Goal: Task Accomplishment & Management: Use online tool/utility

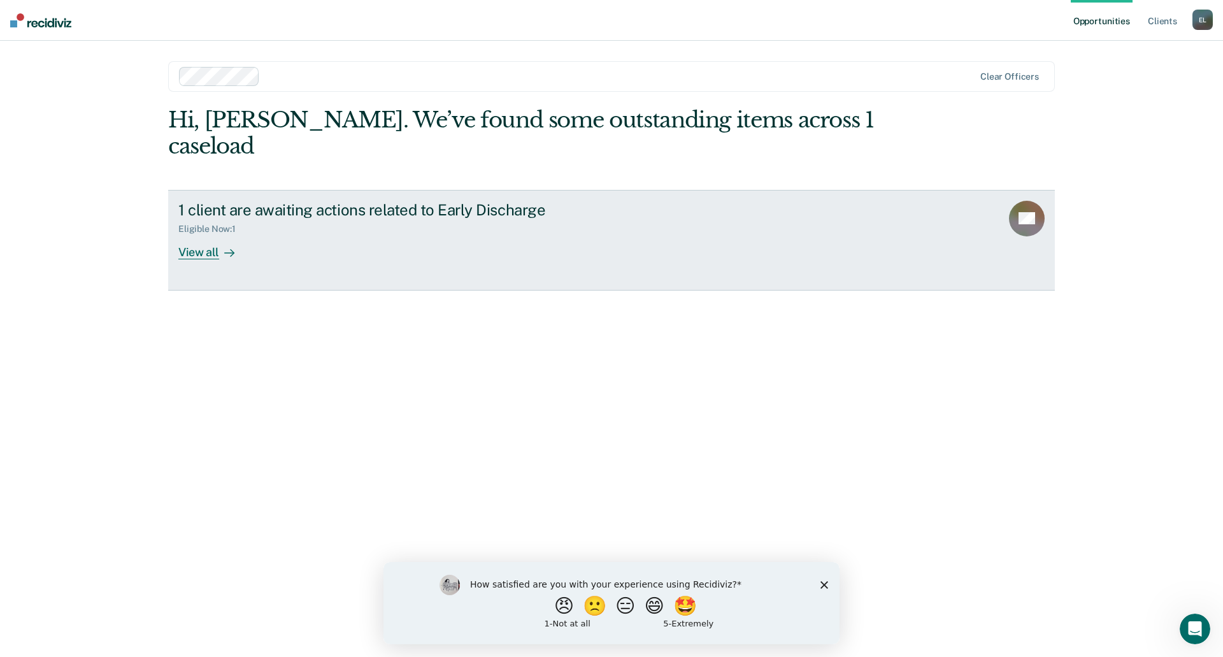
click at [206, 234] on div "View all" at bounding box center [213, 246] width 71 height 25
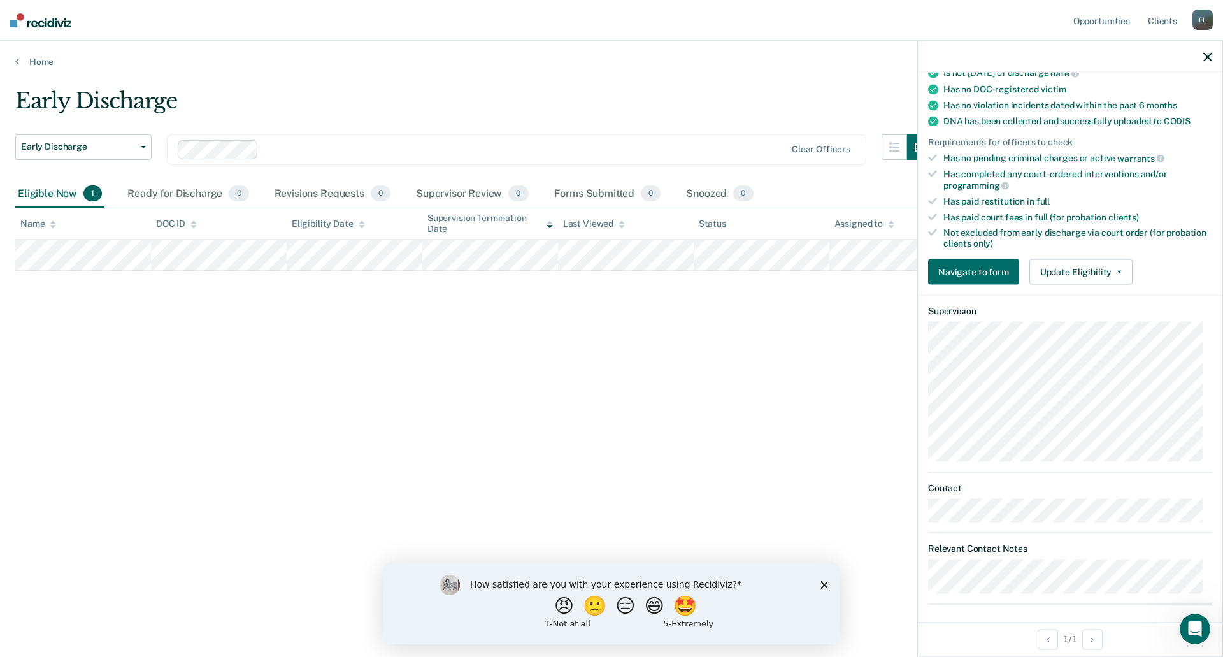
scroll to position [277, 0]
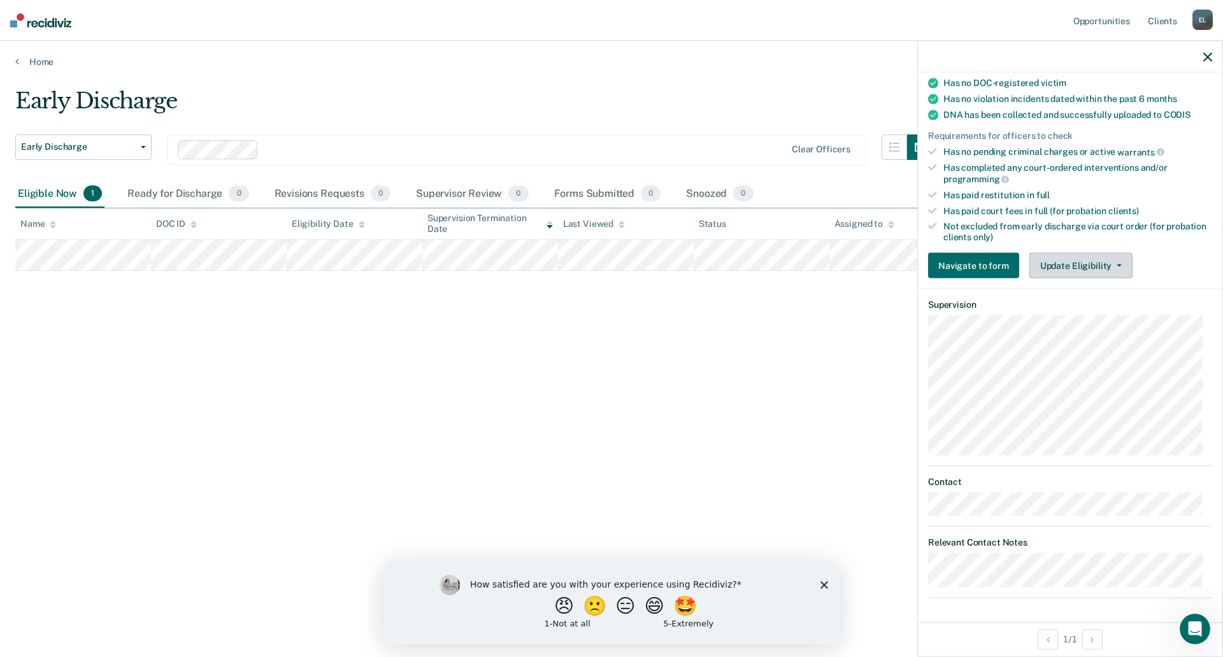
click at [1086, 268] on button "Update Eligibility" at bounding box center [1081, 265] width 103 height 25
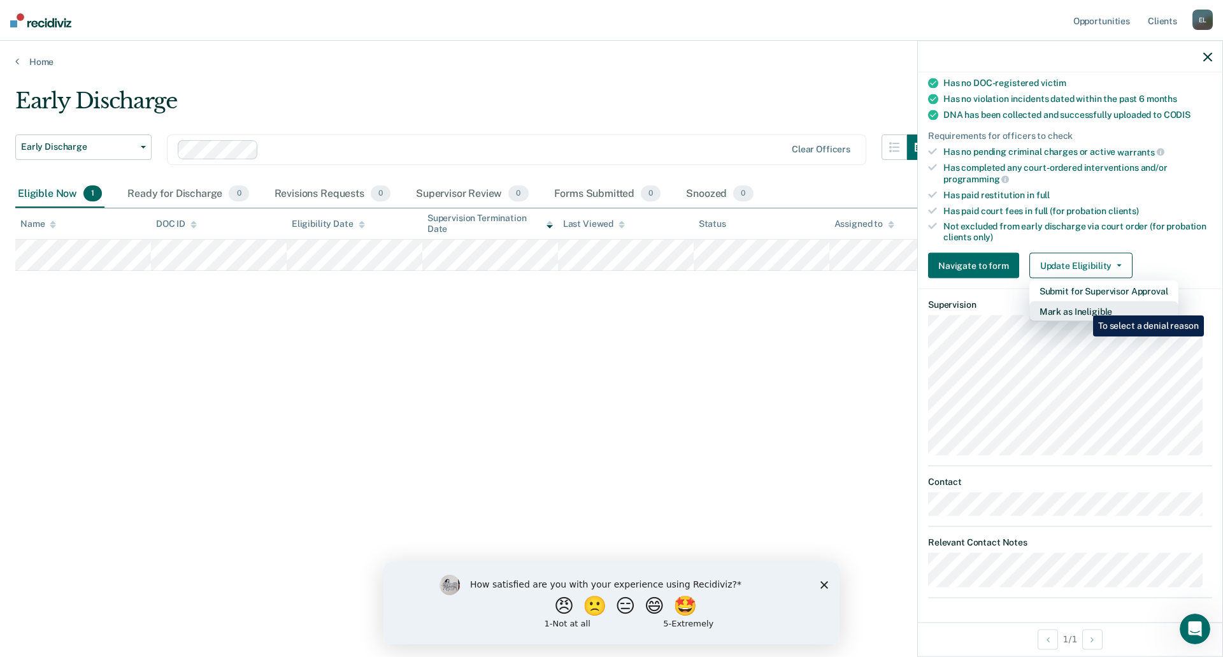
click at [1084, 306] on button "Mark as Ineligible" at bounding box center [1104, 311] width 149 height 20
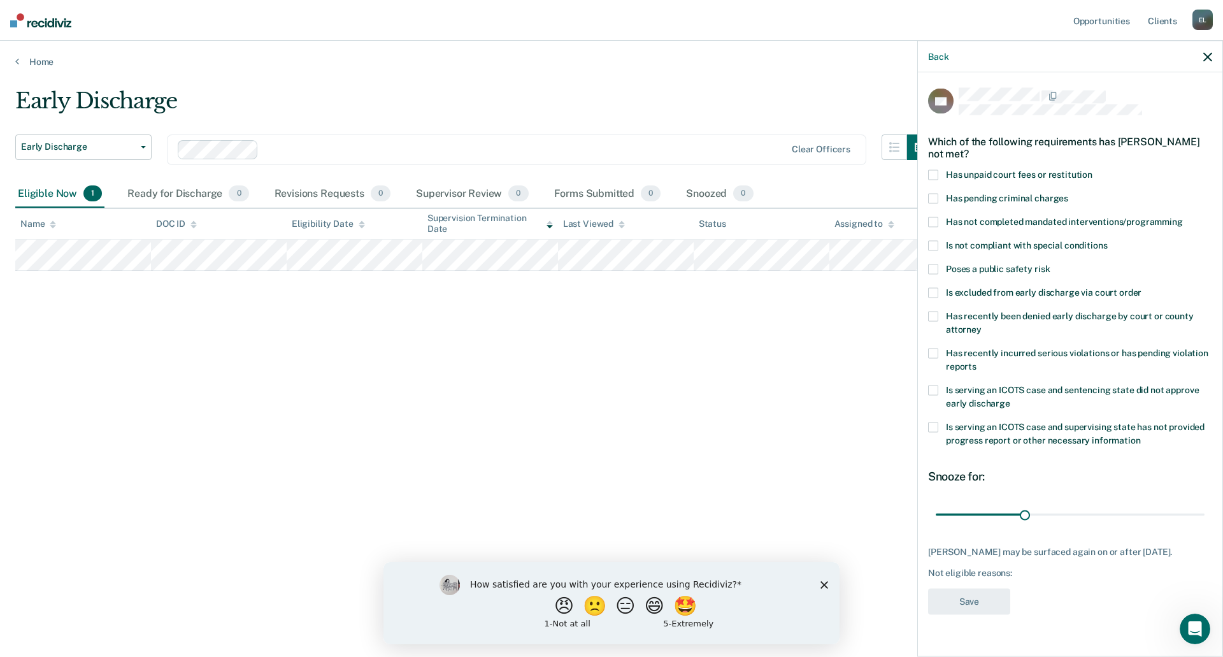
click at [931, 222] on span at bounding box center [933, 222] width 10 height 10
drag, startPoint x: 1024, startPoint y: 514, endPoint x: 1116, endPoint y: 519, distance: 91.9
click at [1116, 519] on input "range" at bounding box center [1070, 514] width 269 height 22
type input "60"
click at [1113, 515] on input "range" at bounding box center [1070, 514] width 269 height 22
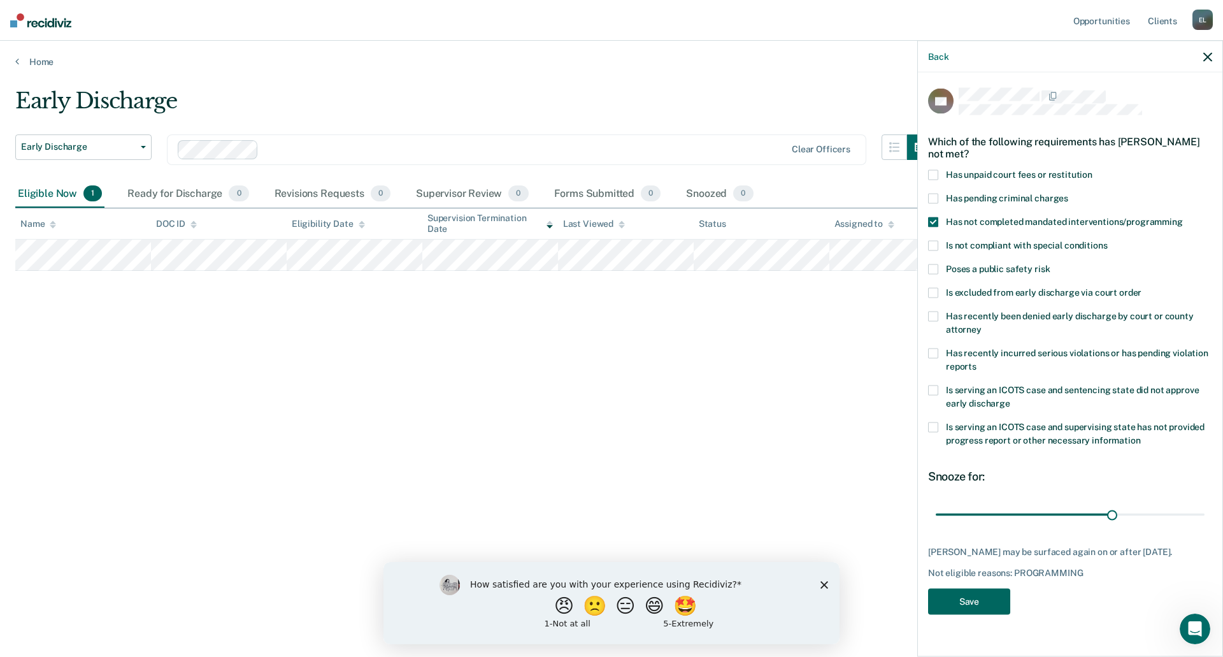
click at [991, 609] on button "Save" at bounding box center [969, 602] width 82 height 26
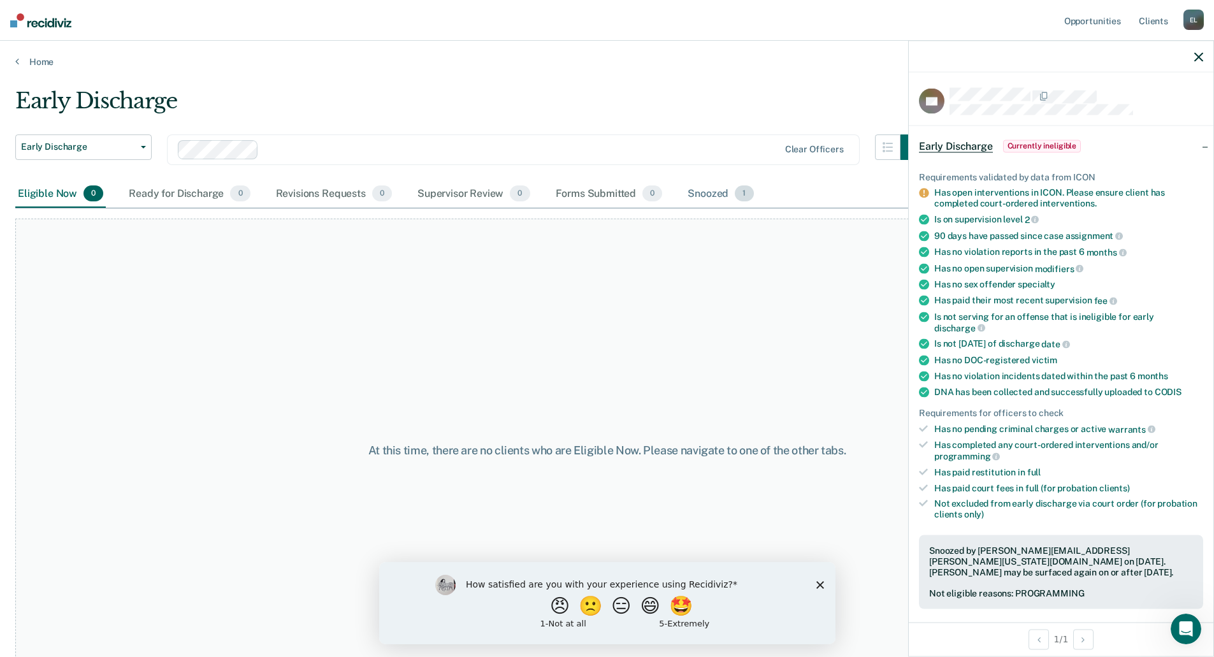
click at [693, 198] on div "Snoozed 1" at bounding box center [720, 194] width 71 height 28
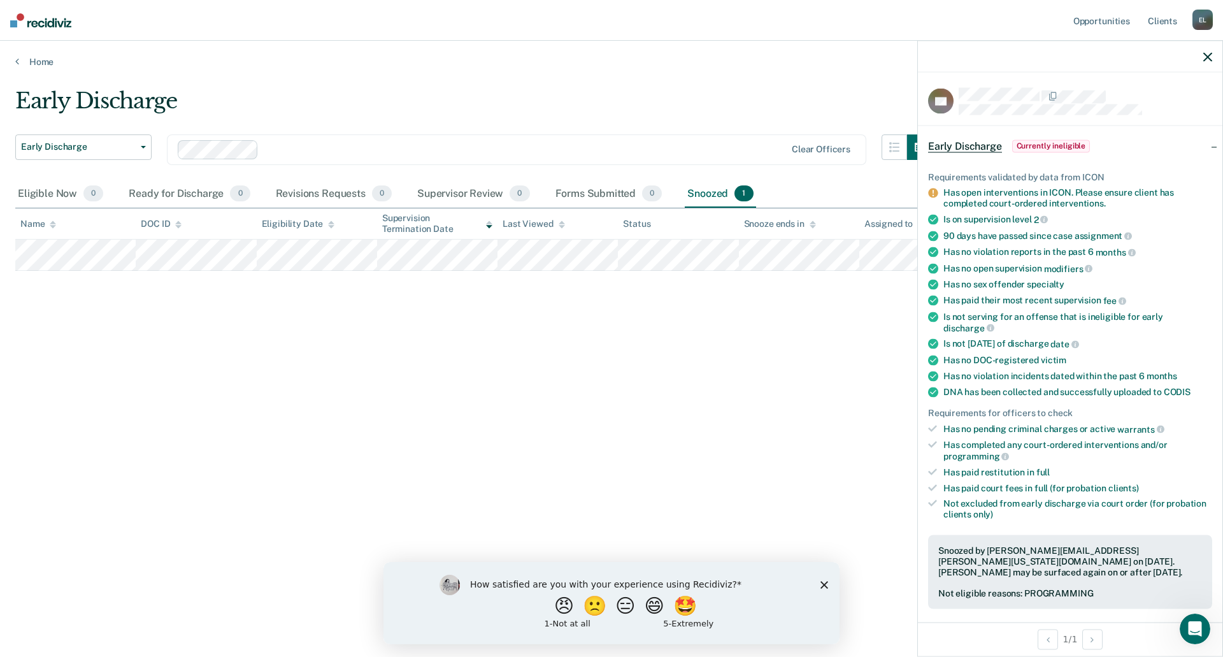
click at [1209, 59] on icon "button" at bounding box center [1208, 56] width 9 height 9
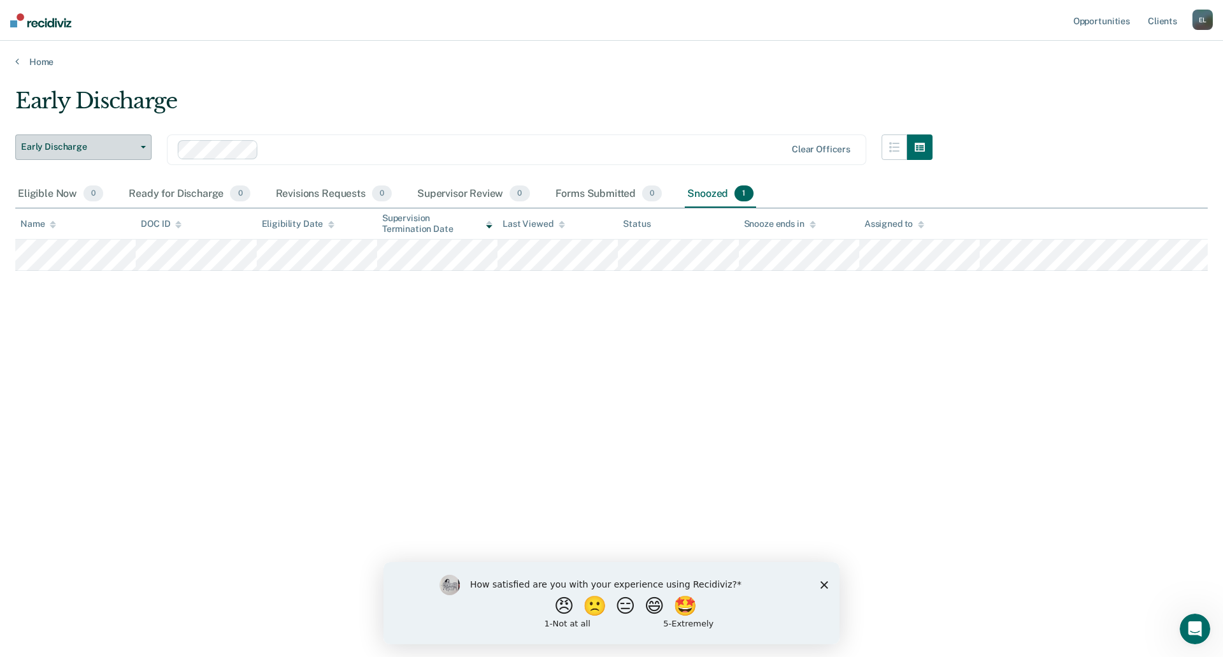
click at [141, 150] on button "Early Discharge" at bounding box center [83, 146] width 136 height 25
click at [385, 109] on div "Early Discharge" at bounding box center [473, 106] width 917 height 36
click at [824, 585] on icon "Close survey" at bounding box center [825, 584] width 8 height 8
